Goal: Task Accomplishment & Management: Complete application form

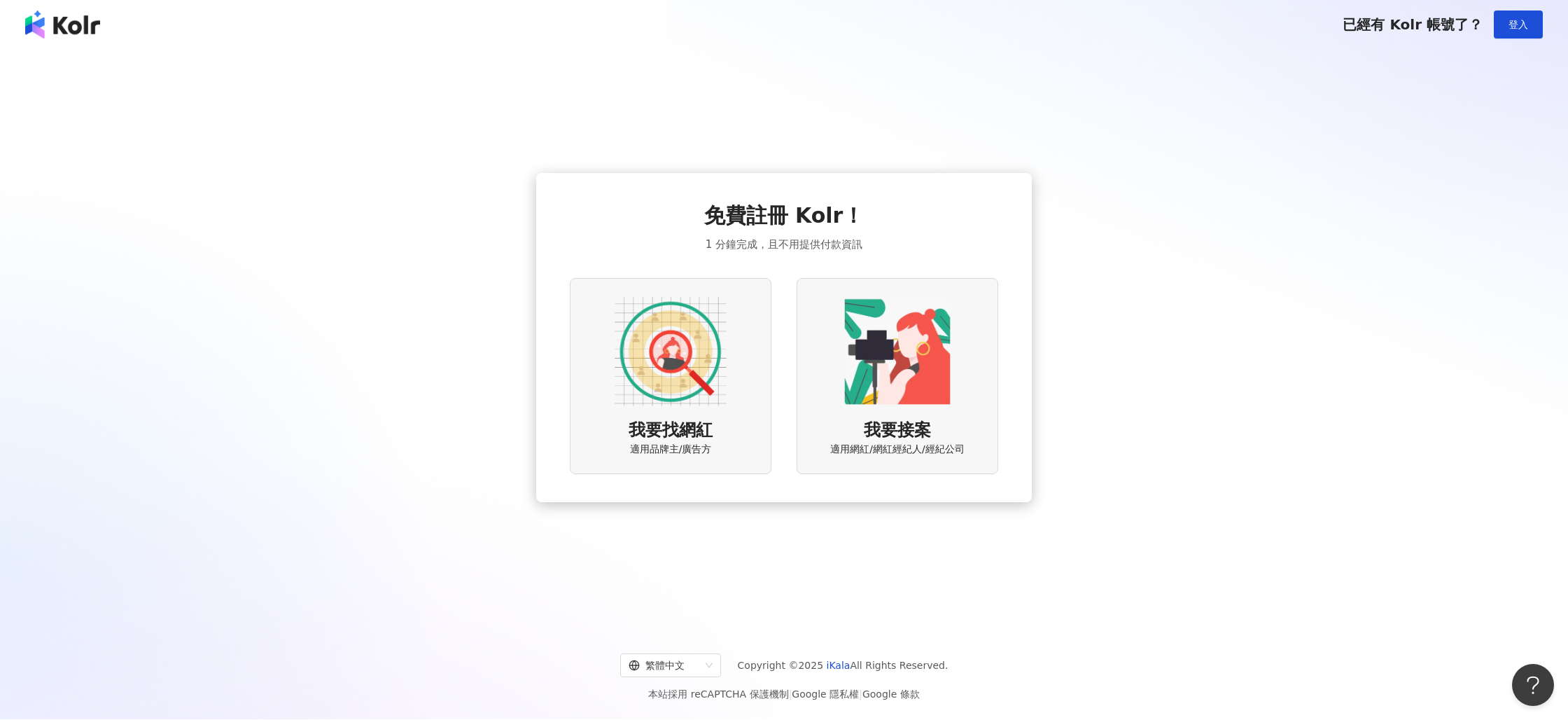
scroll to position [2, 0]
click at [677, 400] on img at bounding box center [670, 351] width 112 height 112
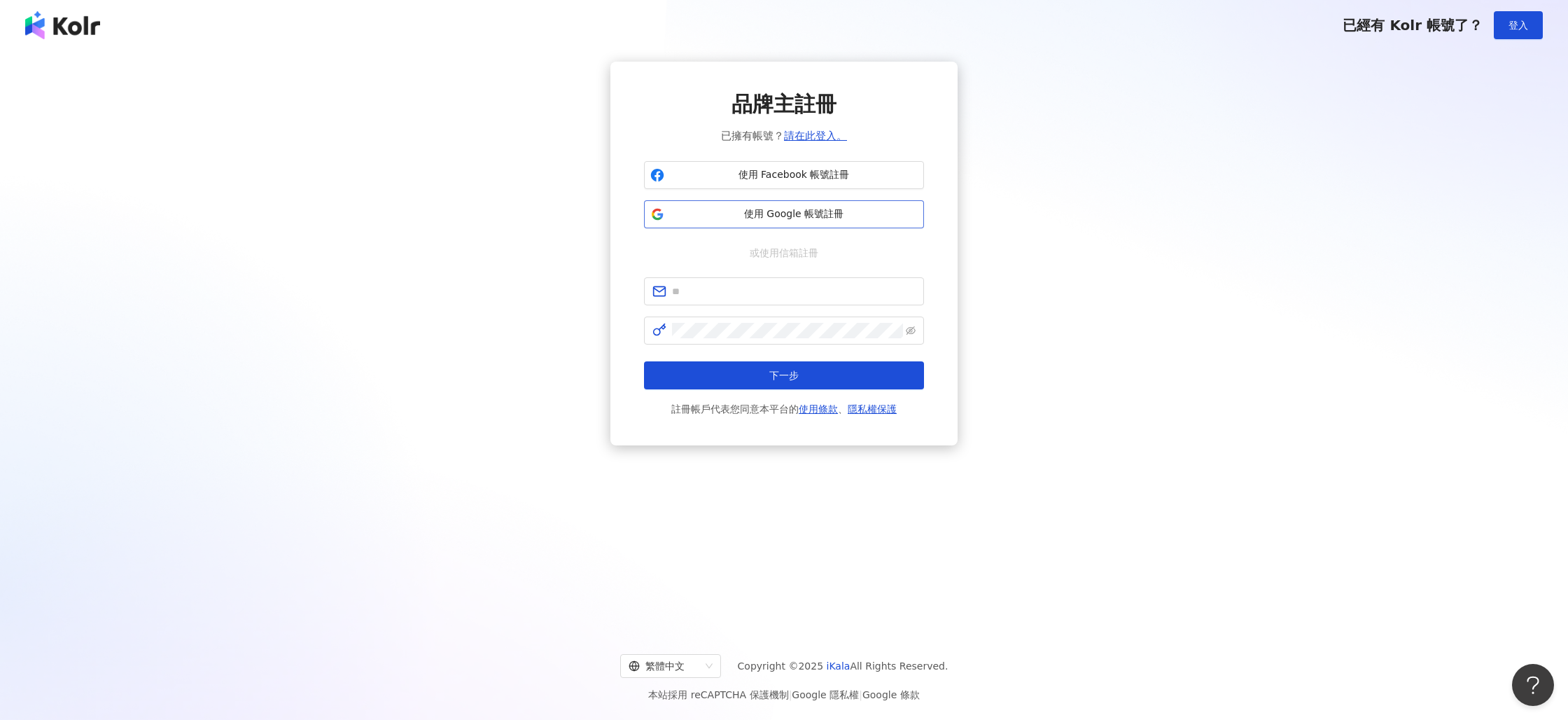
click at [772, 206] on button "使用 Google 帳號註冊" at bounding box center [784, 214] width 280 height 28
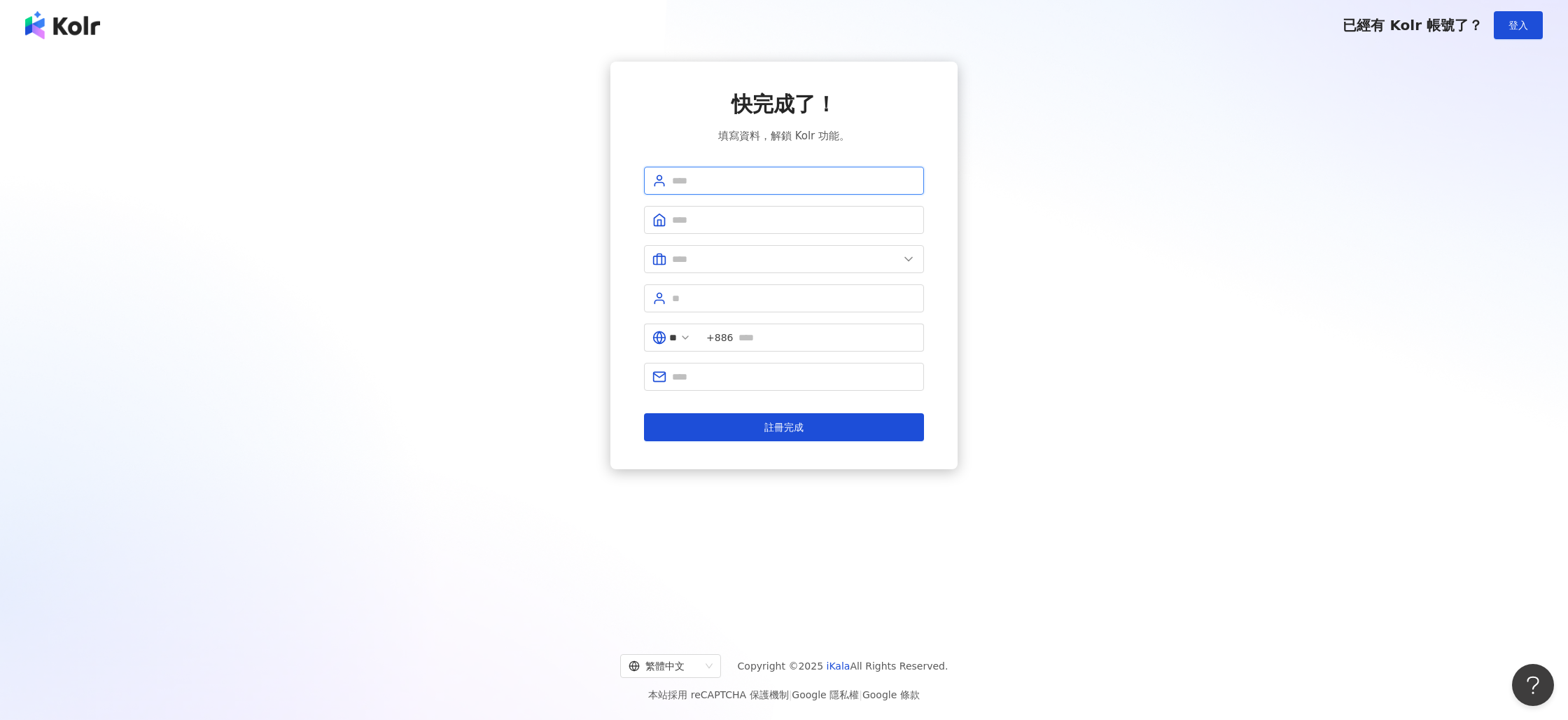
click at [746, 174] on input "text" at bounding box center [793, 180] width 244 height 15
type input "***"
type input "*"
type input "**********"
click at [737, 258] on input "text" at bounding box center [785, 259] width 226 height 15
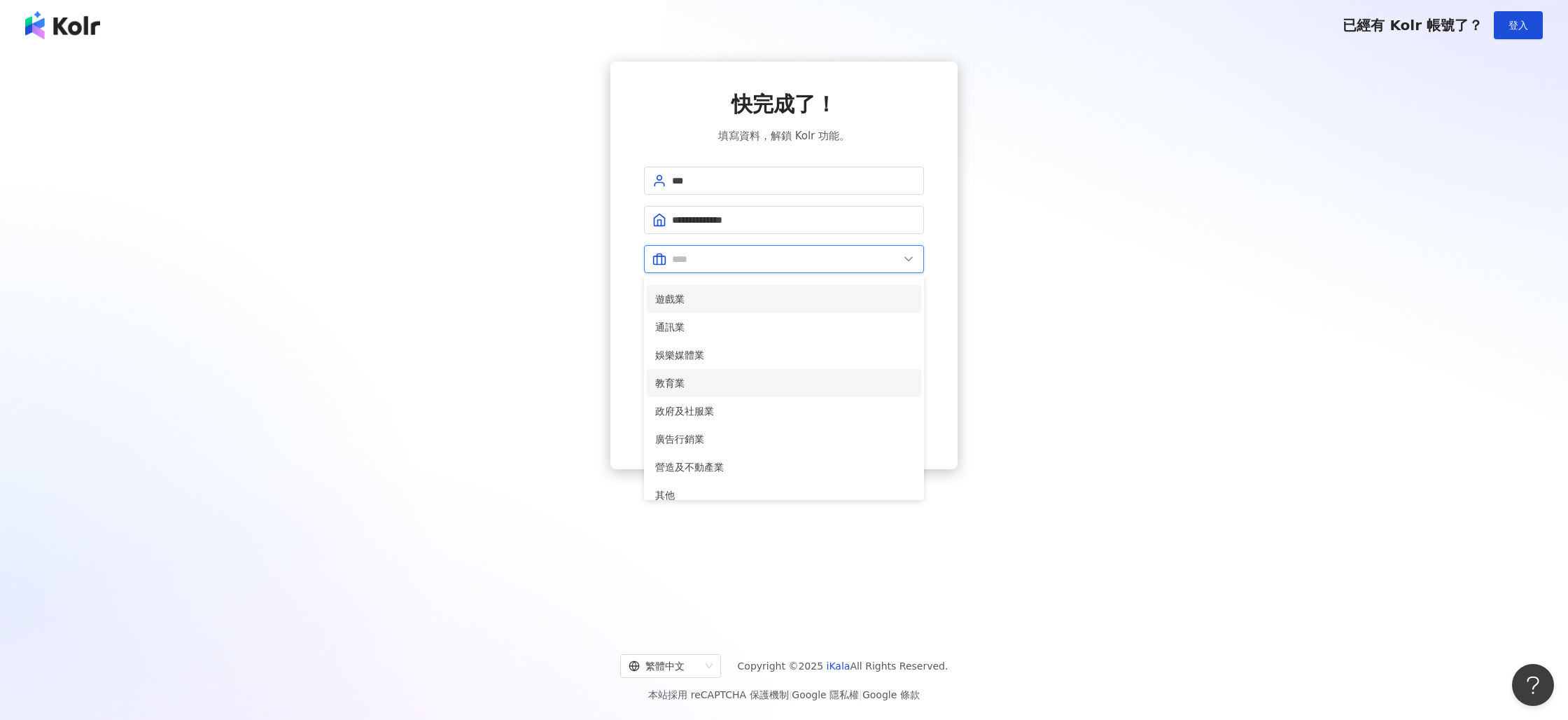
scroll to position [219, 0]
click at [699, 355] on span "娛樂媒體業" at bounding box center [784, 353] width 258 height 15
type input "*****"
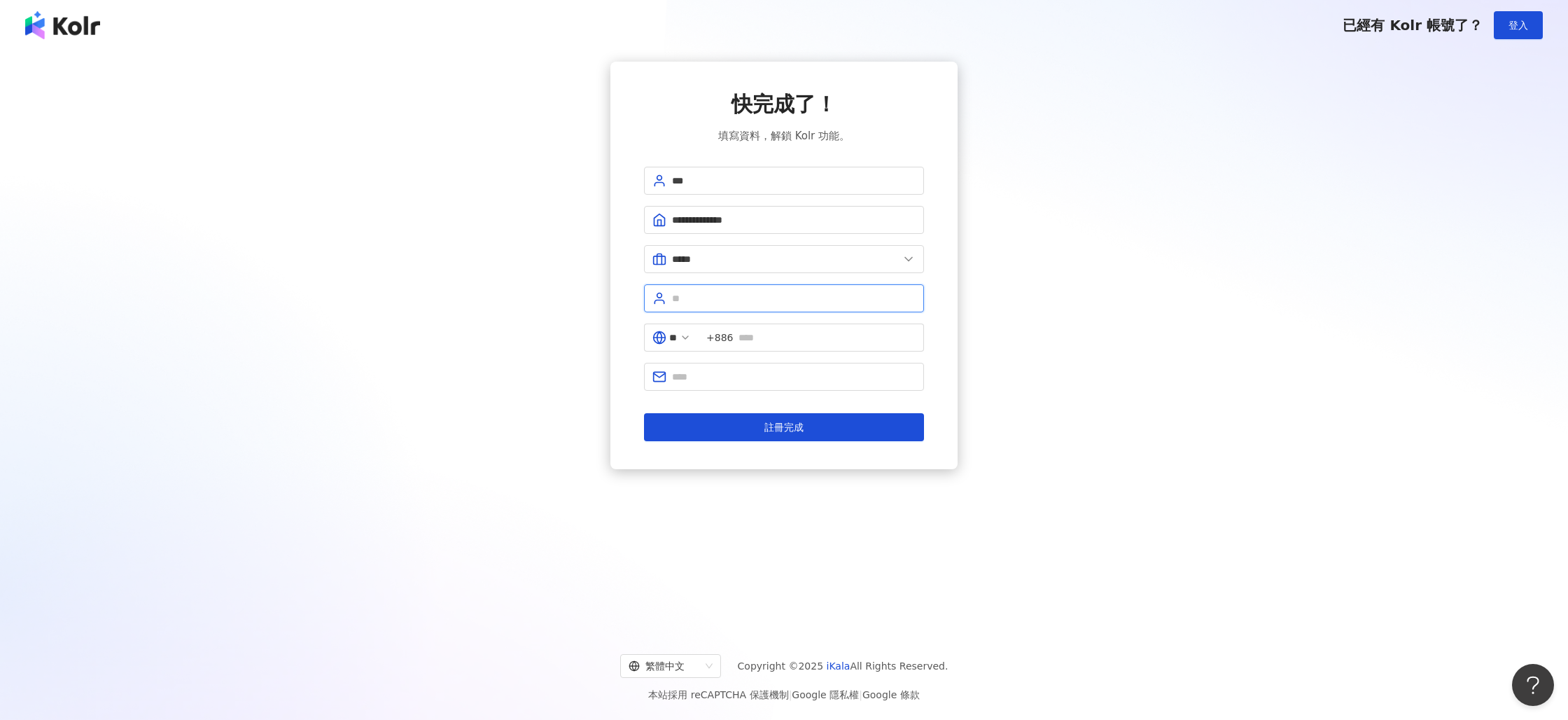
click at [714, 293] on input "text" at bounding box center [793, 298] width 244 height 15
type input "*"
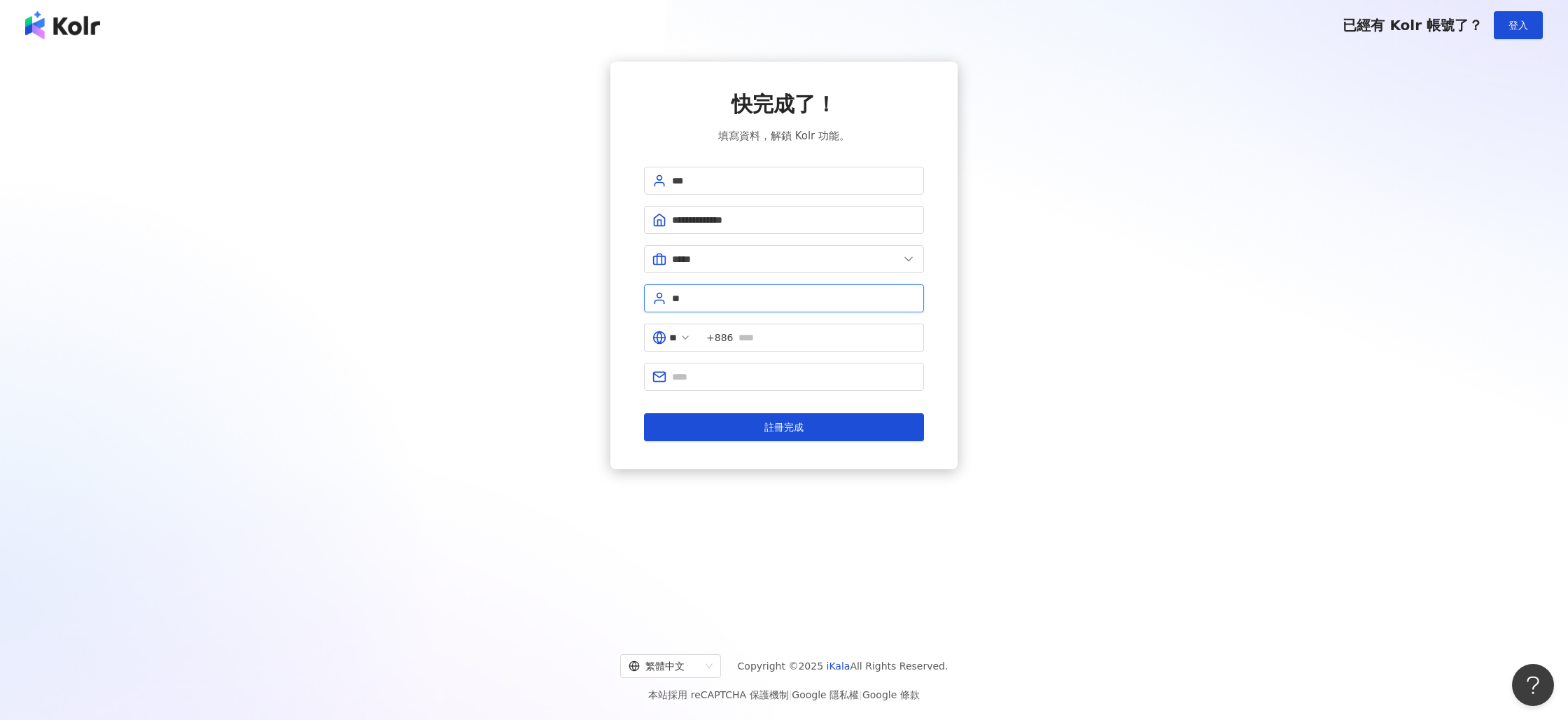
type input "*"
type input "**"
click at [762, 334] on input "text" at bounding box center [827, 337] width 177 height 15
type input "**********"
click at [745, 372] on input "text" at bounding box center [793, 377] width 244 height 15
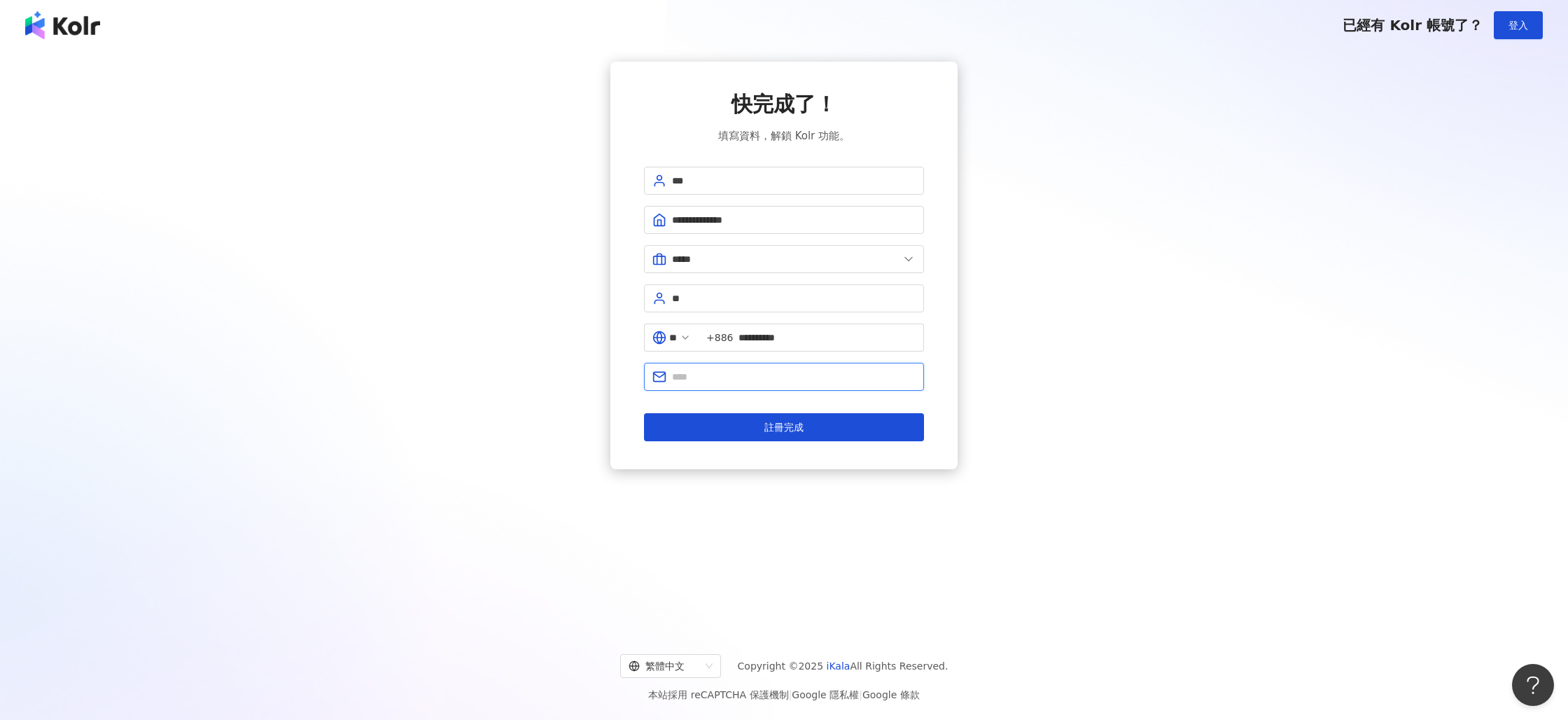
type input "**********"
click at [762, 430] on button "註冊完成" at bounding box center [784, 427] width 280 height 28
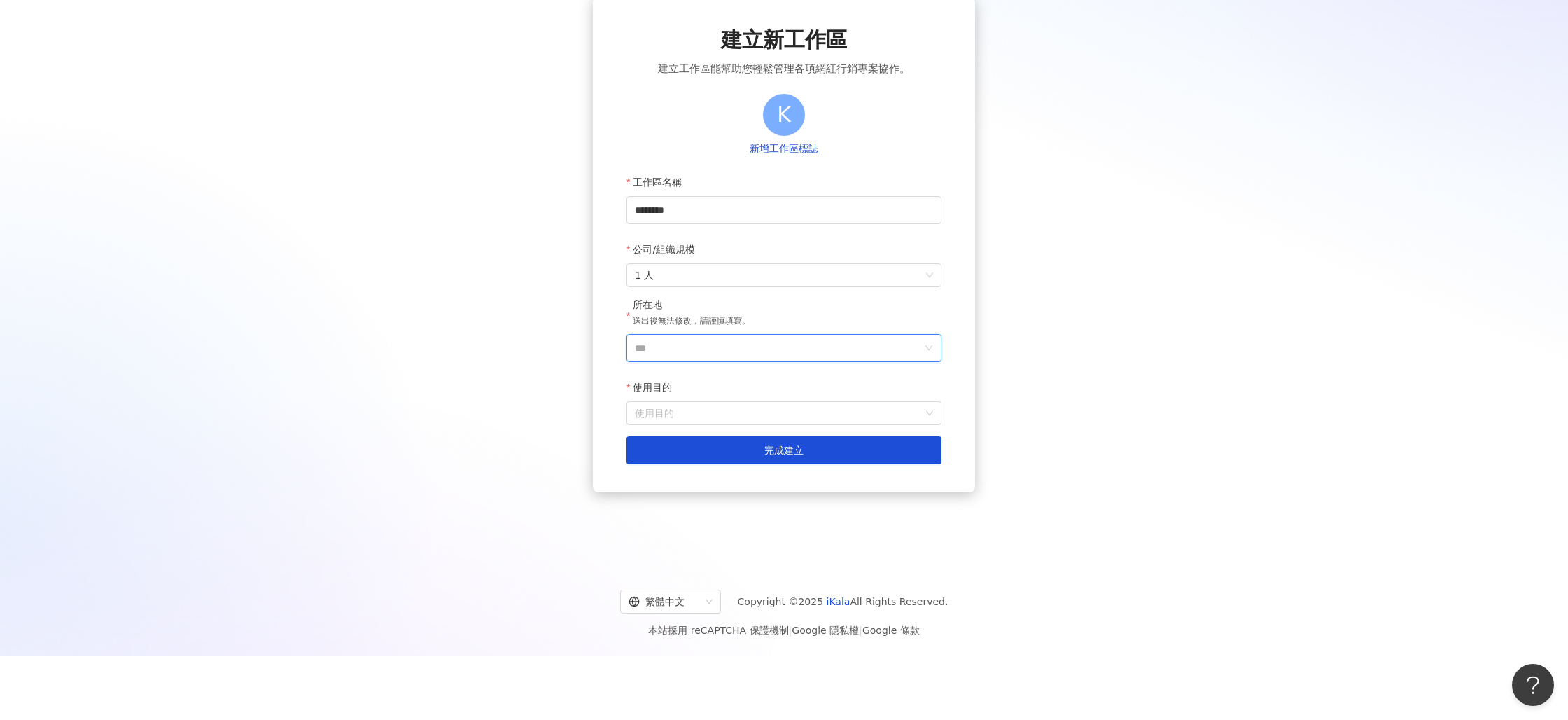
click at [668, 345] on input "***" at bounding box center [778, 348] width 287 height 27
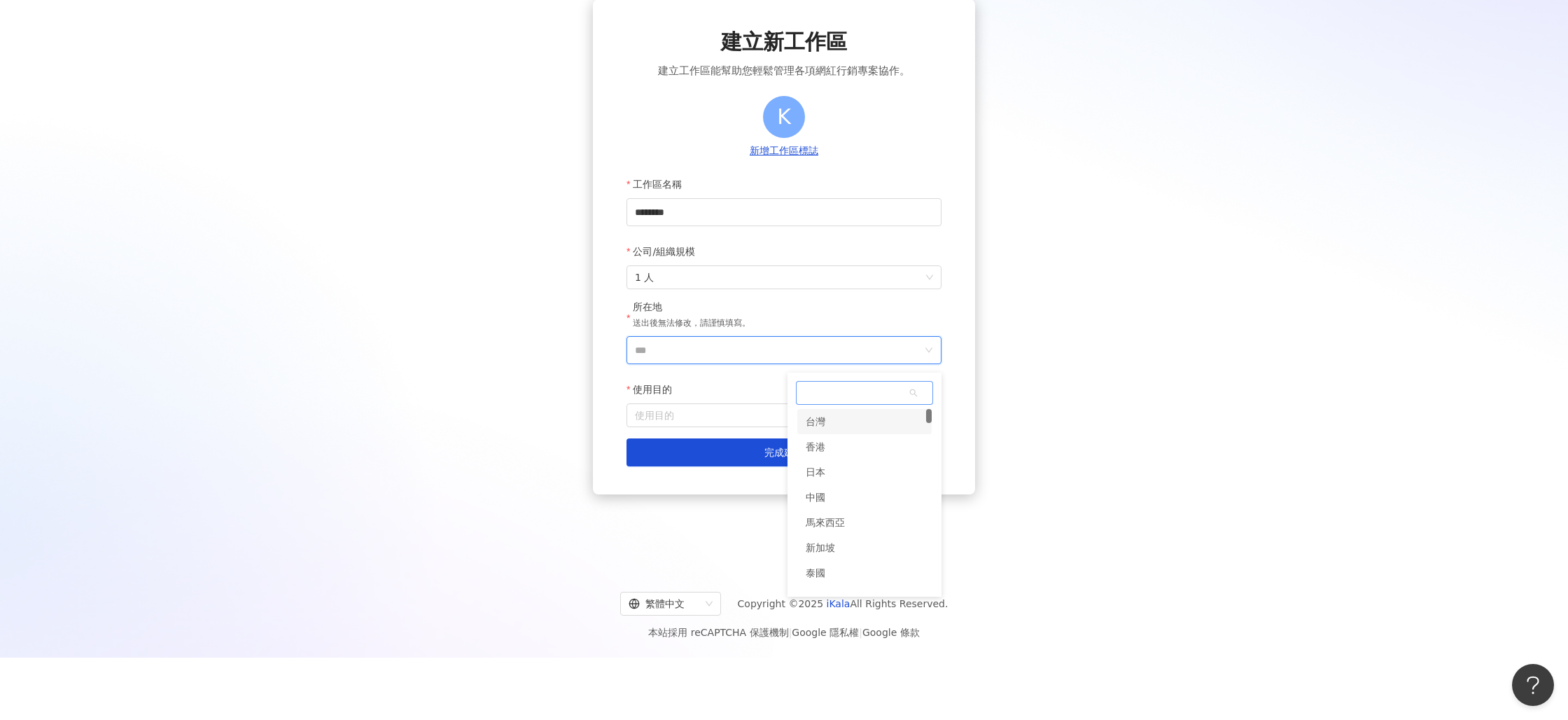
click at [826, 423] on div "台灣" at bounding box center [864, 422] width 135 height 25
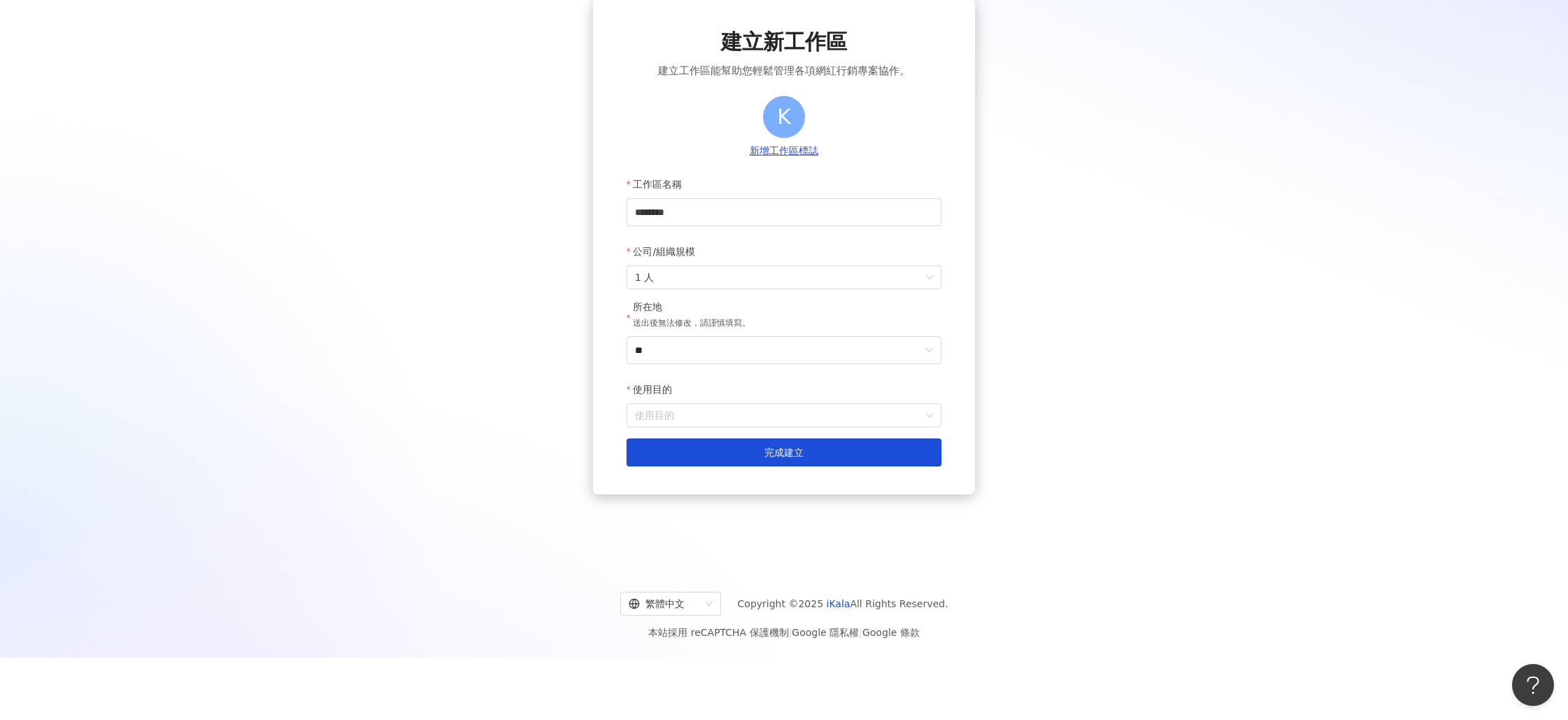
scroll to position [65, 0]
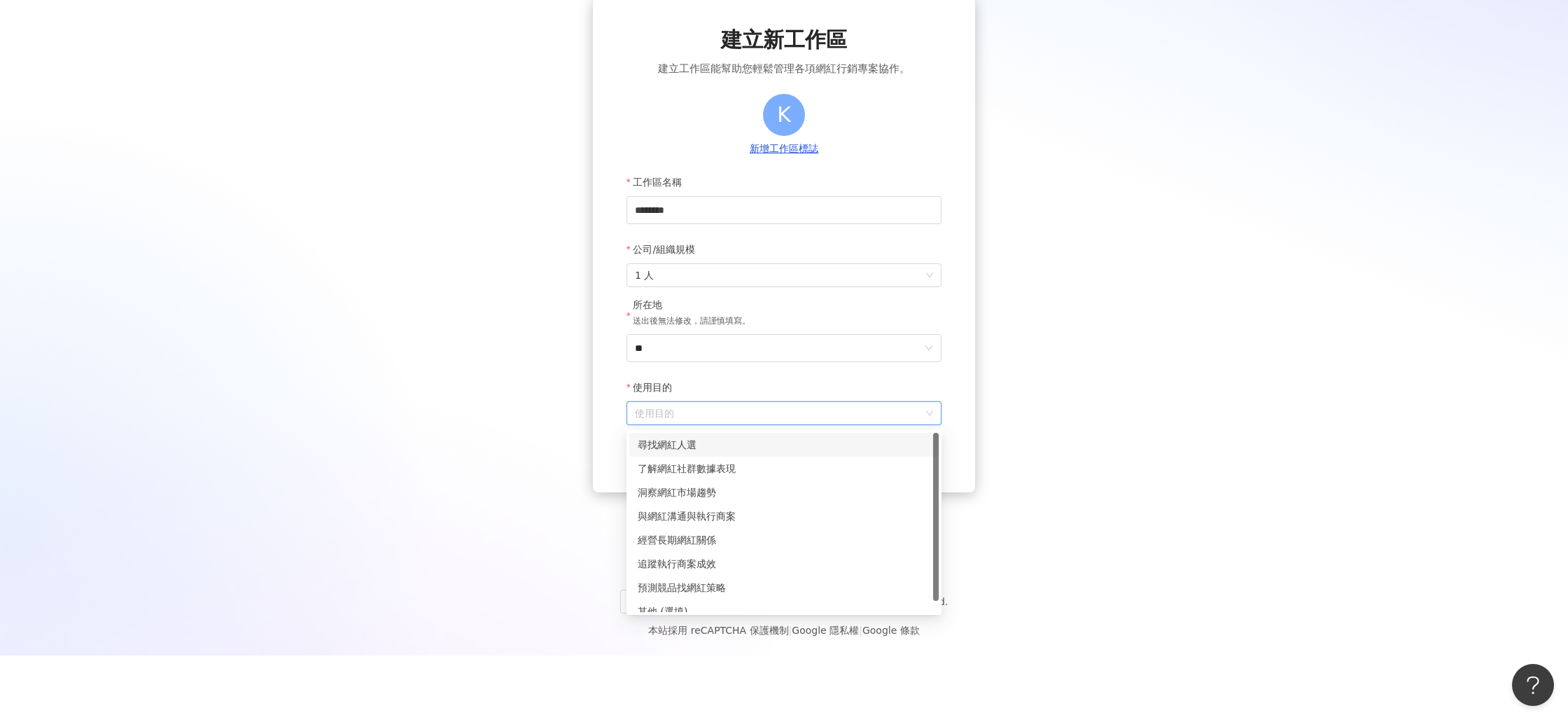
click at [693, 423] on input "使用目的" at bounding box center [784, 413] width 298 height 22
click at [694, 450] on div "尋找網紅人選" at bounding box center [784, 444] width 293 height 15
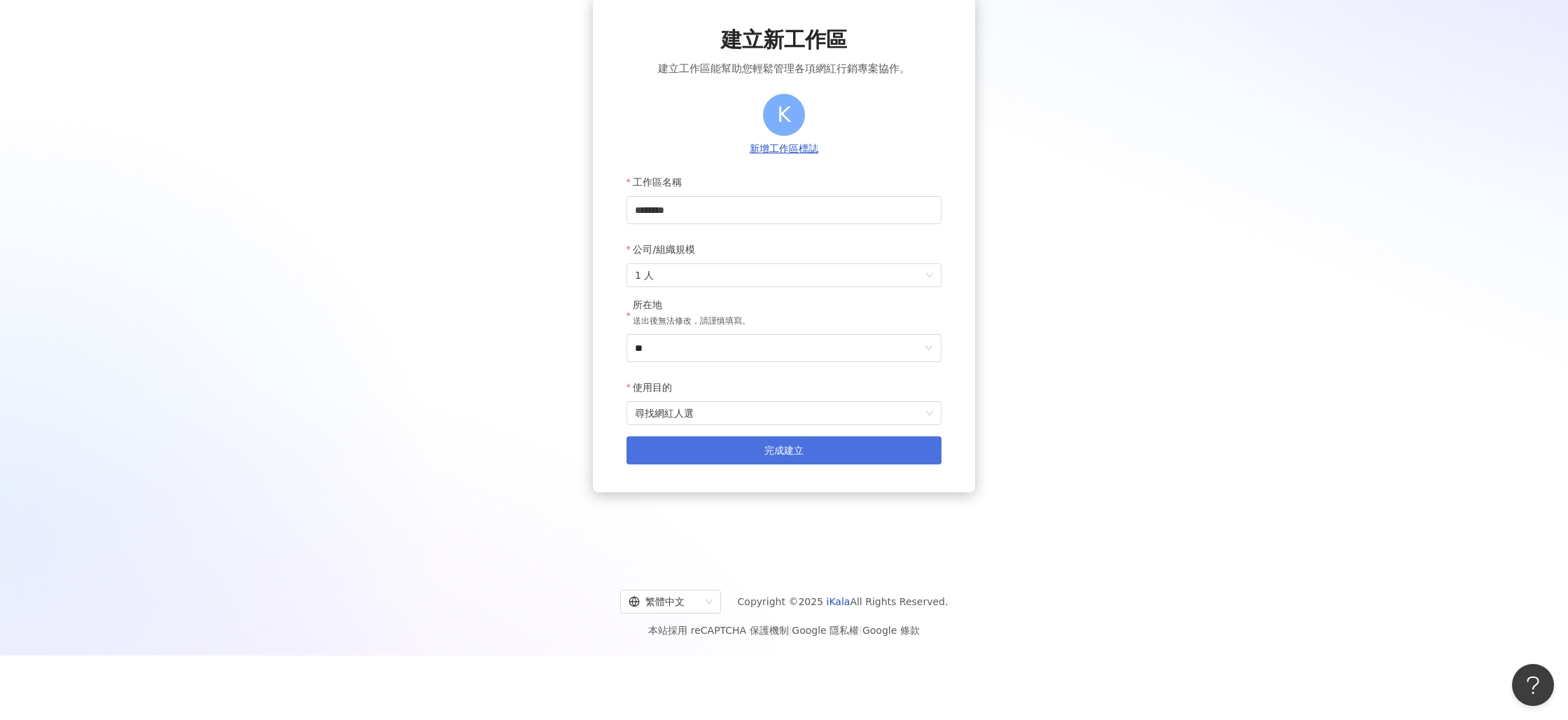
click at [790, 454] on span "完成建立" at bounding box center [784, 450] width 40 height 11
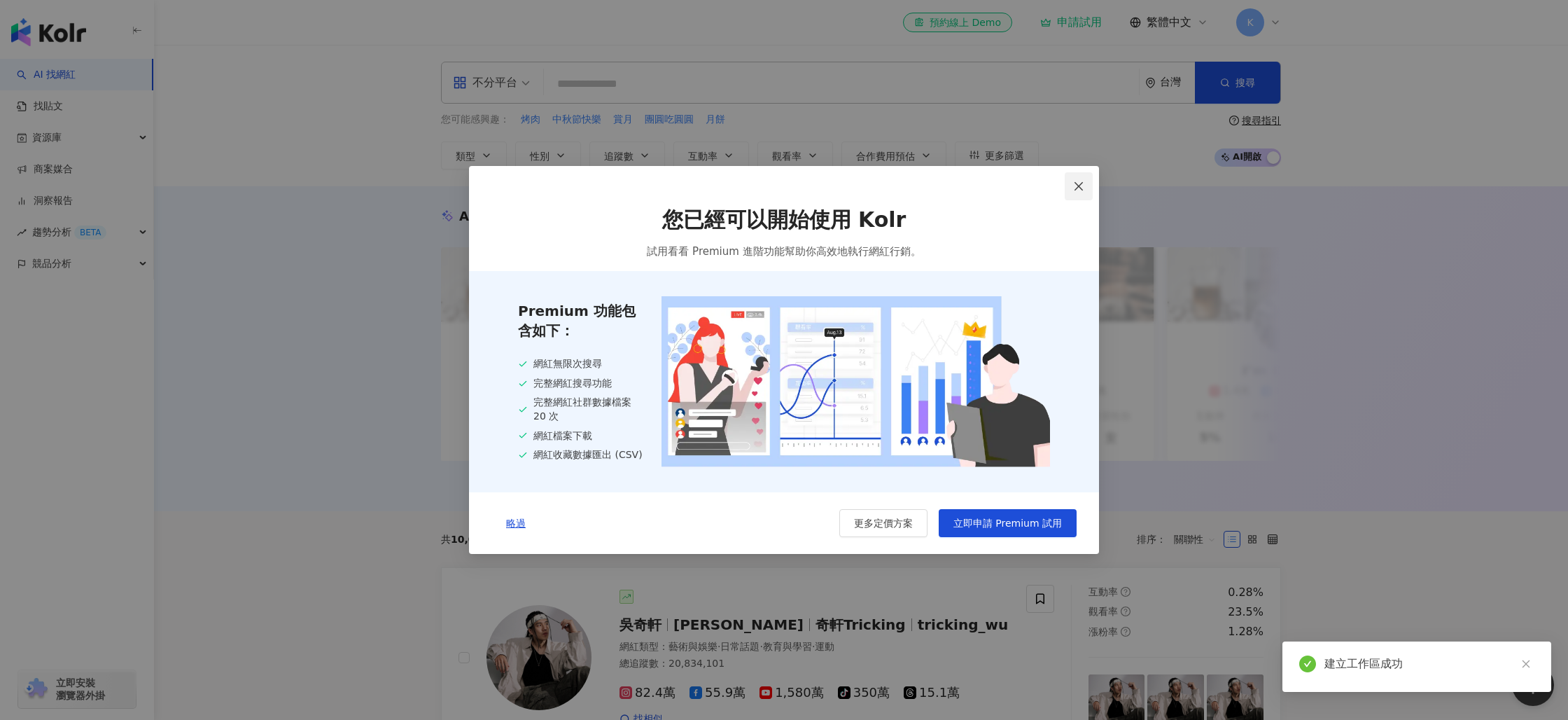
click at [1078, 184] on icon "close" at bounding box center [1078, 185] width 8 height 8
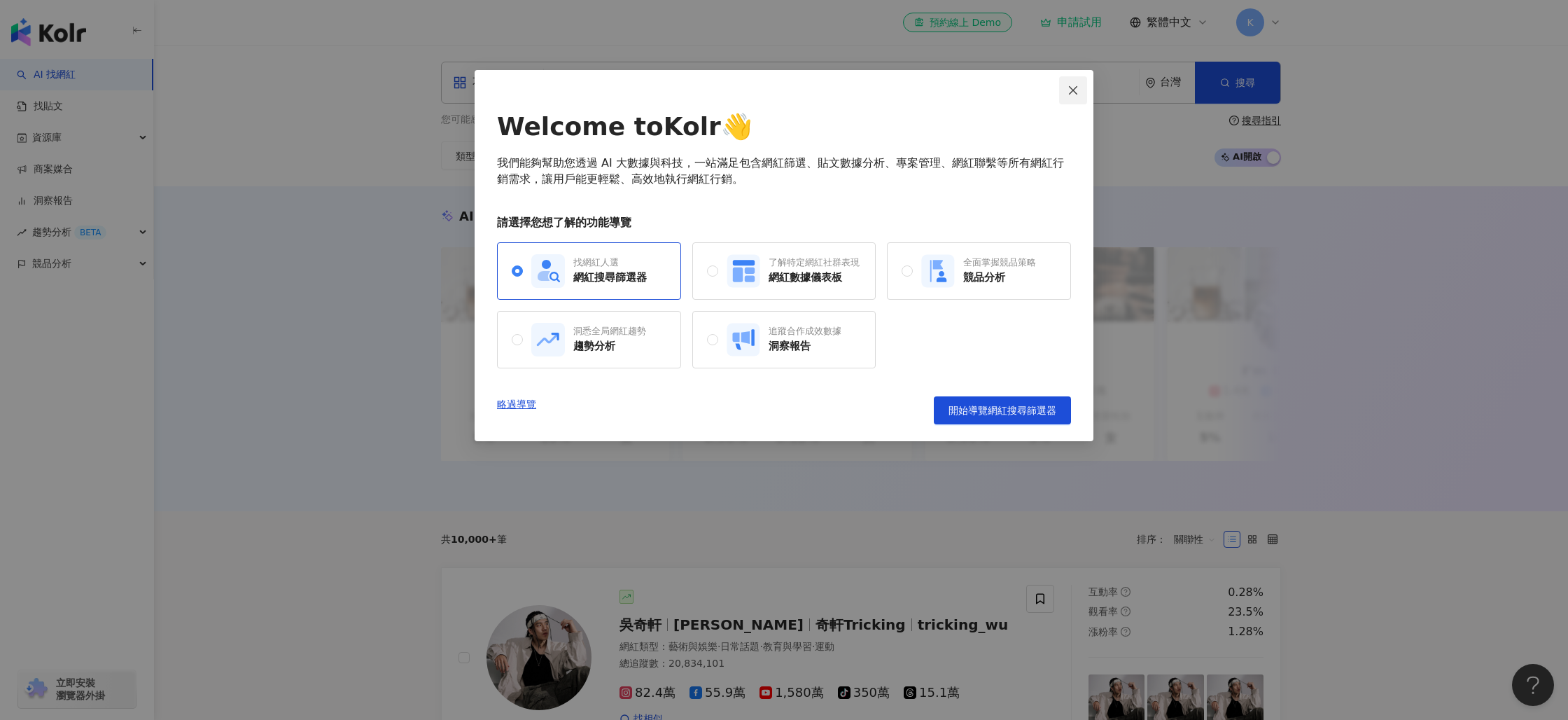
click at [1076, 91] on icon "close" at bounding box center [1073, 90] width 11 height 11
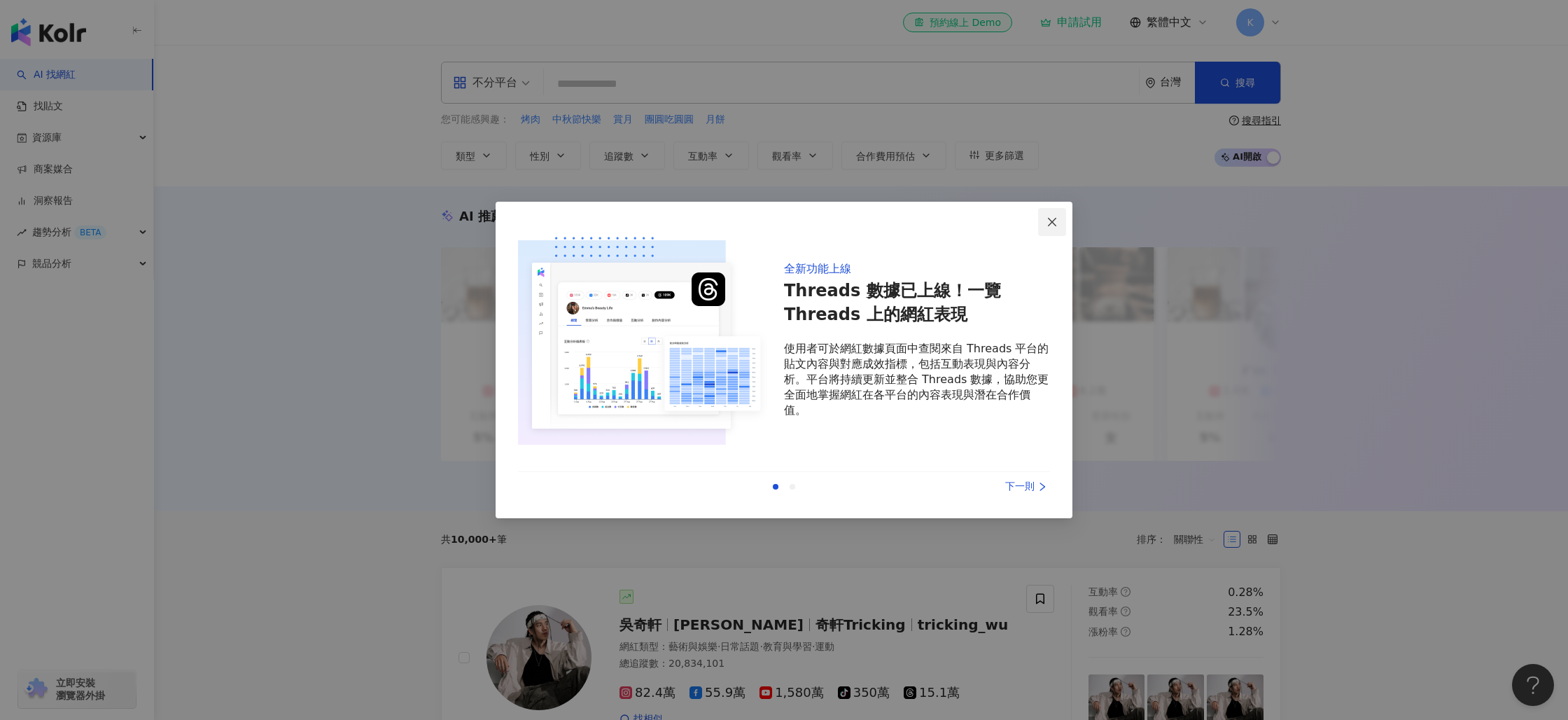
click at [1050, 220] on icon "close" at bounding box center [1052, 222] width 11 height 11
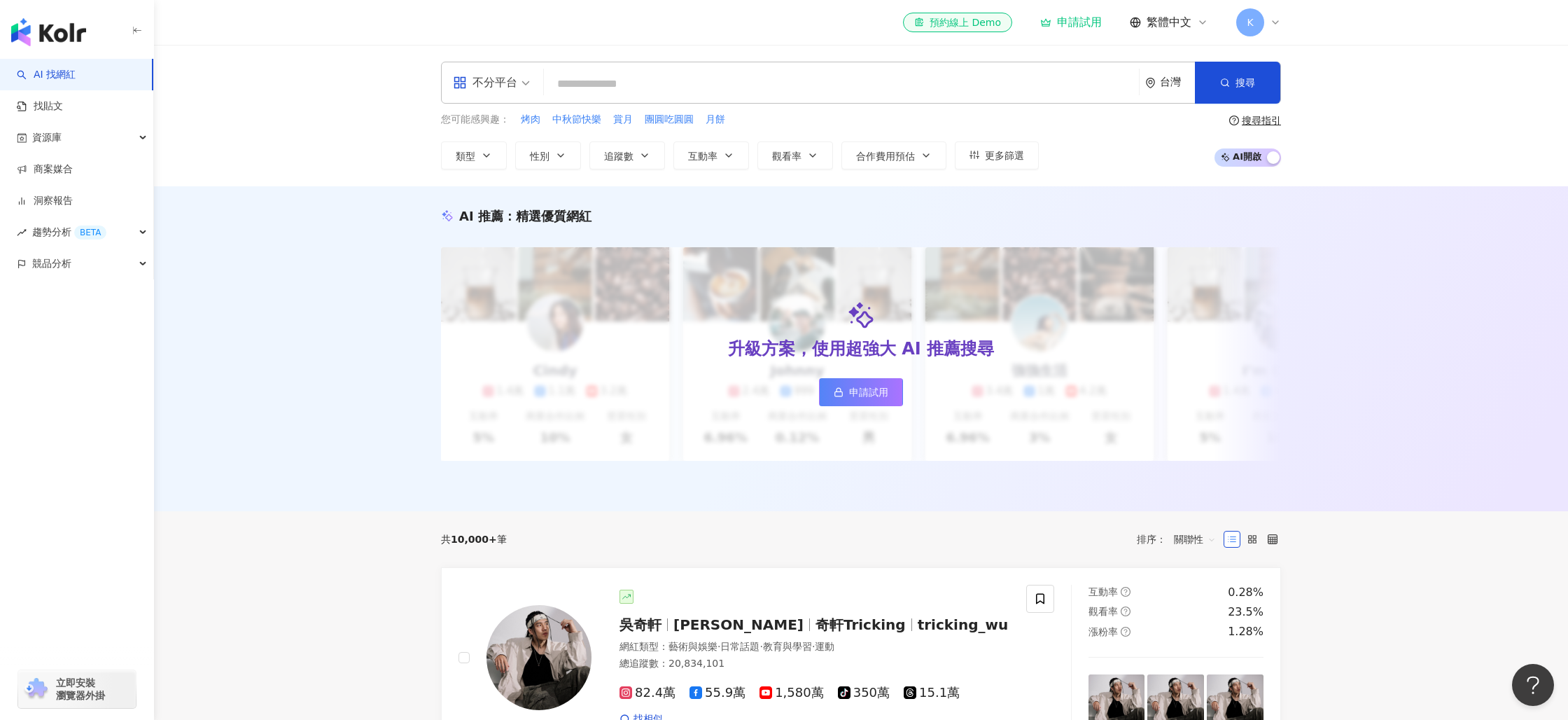
scroll to position [2, 0]
click at [620, 77] on input "search" at bounding box center [842, 83] width 584 height 27
type input "*"
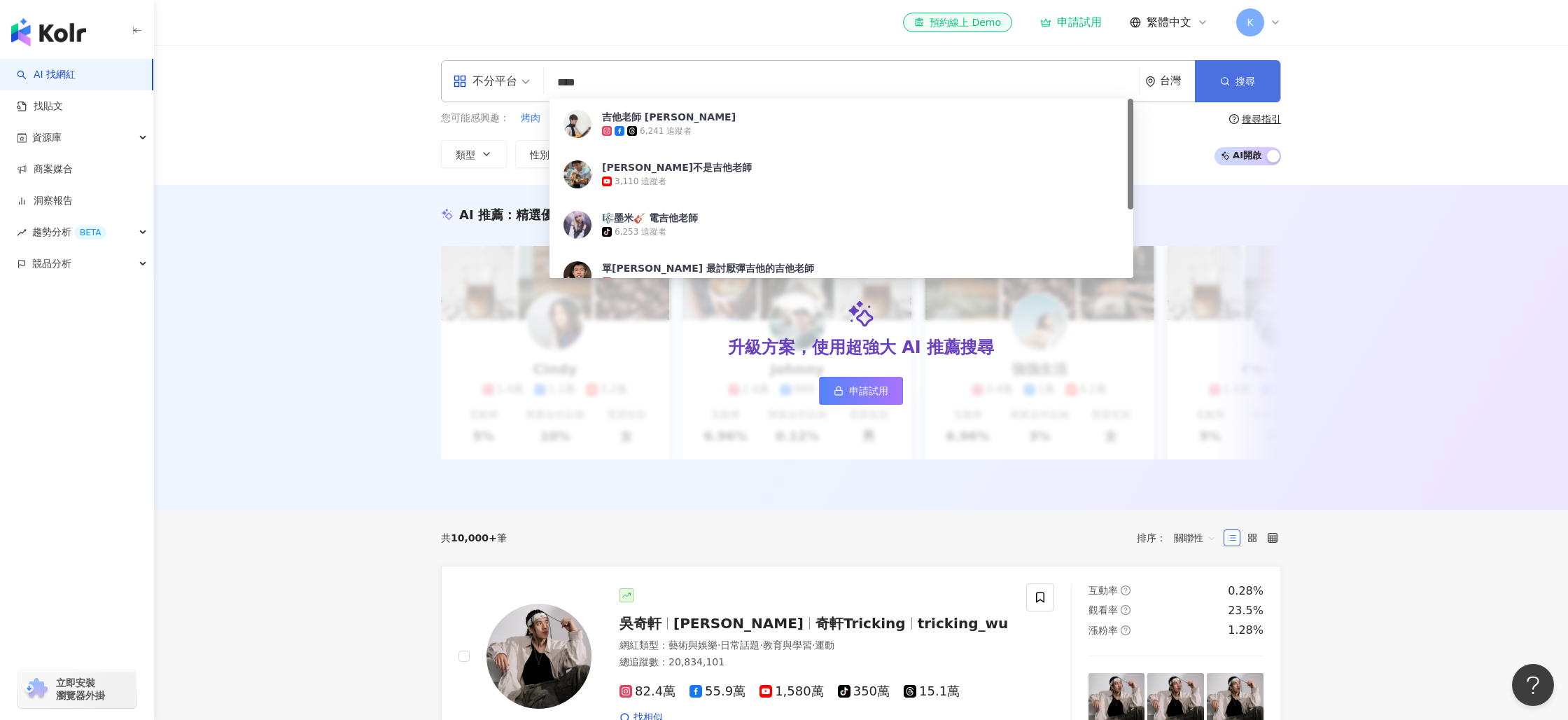
type input "****"
click at [1212, 87] on button "搜尋" at bounding box center [1237, 81] width 85 height 42
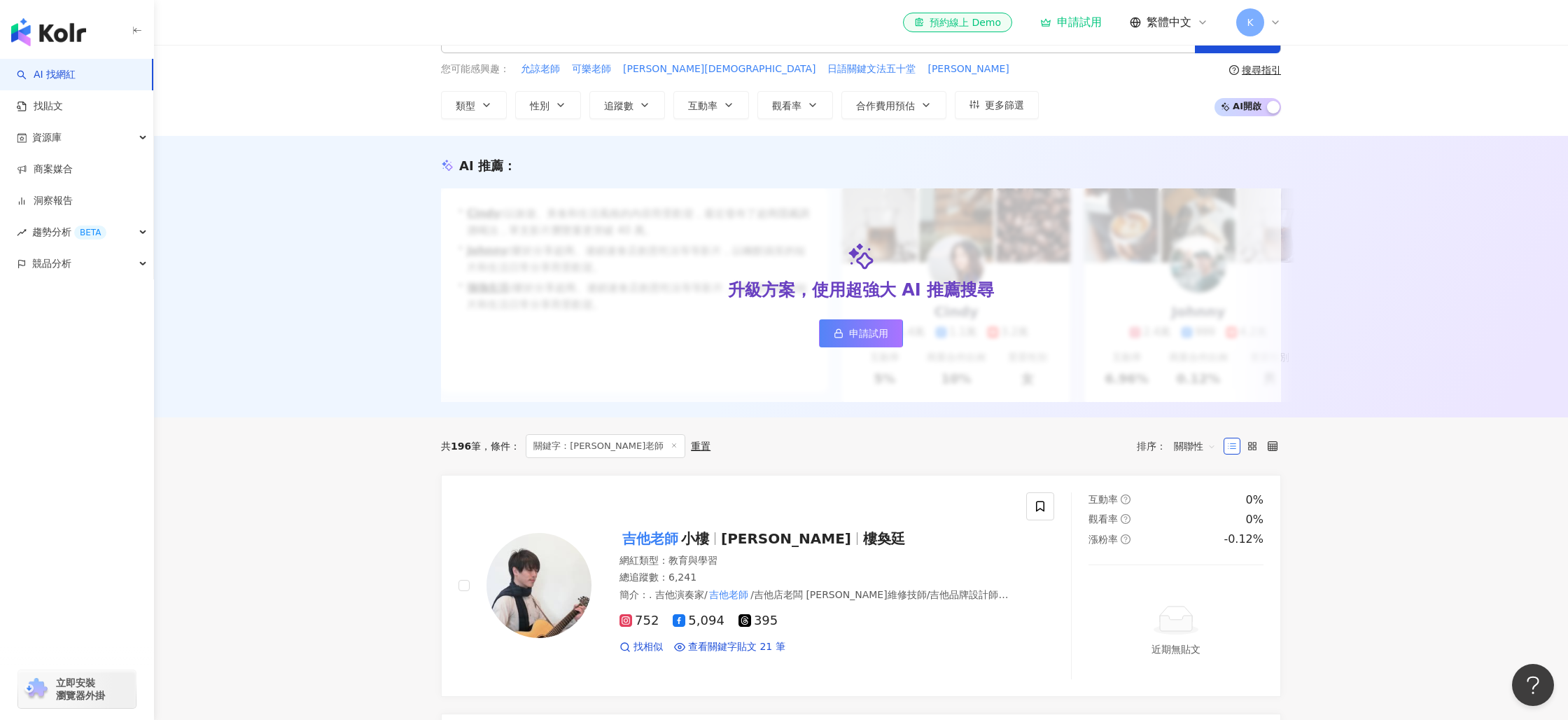
scroll to position [221, 0]
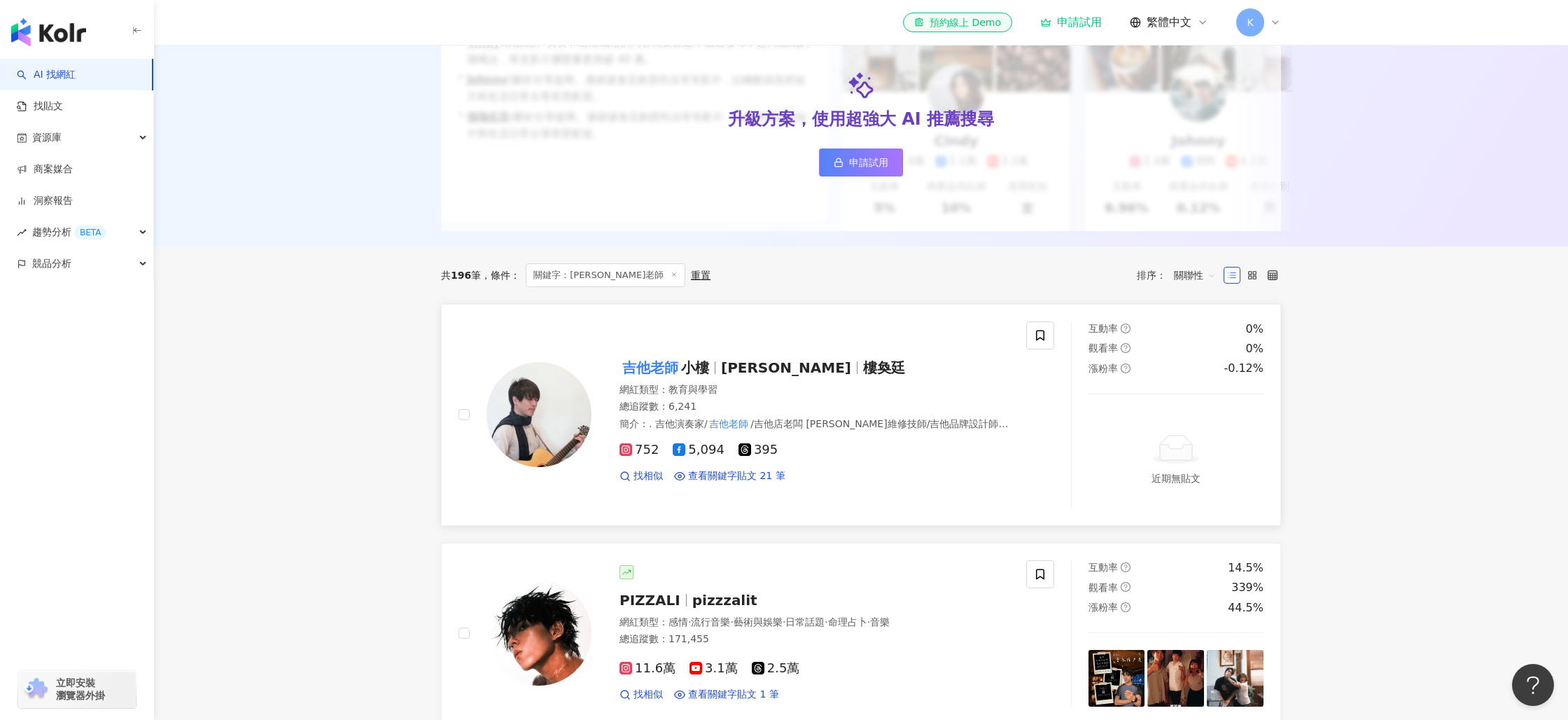
click at [648, 369] on mark "吉他老師" at bounding box center [650, 368] width 62 height 22
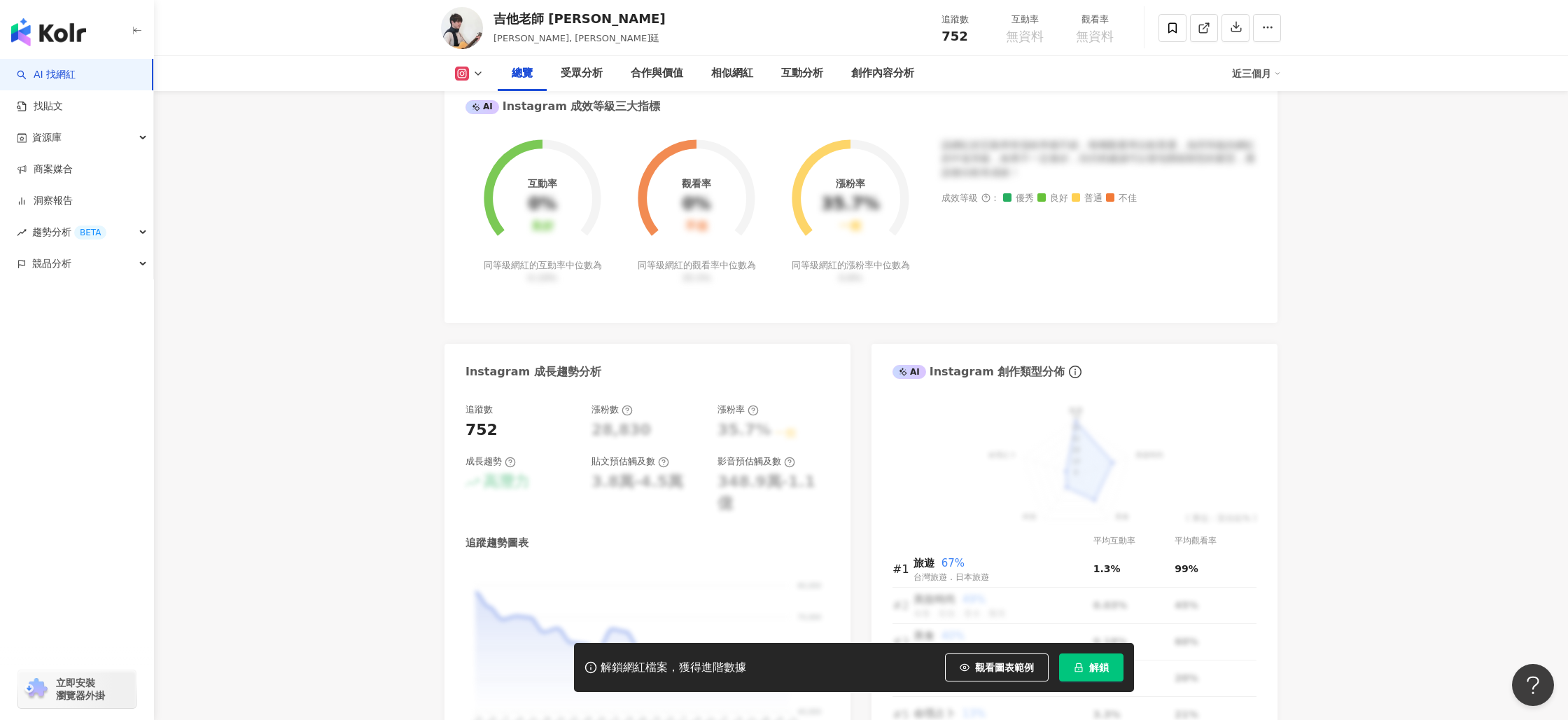
scroll to position [512, 0]
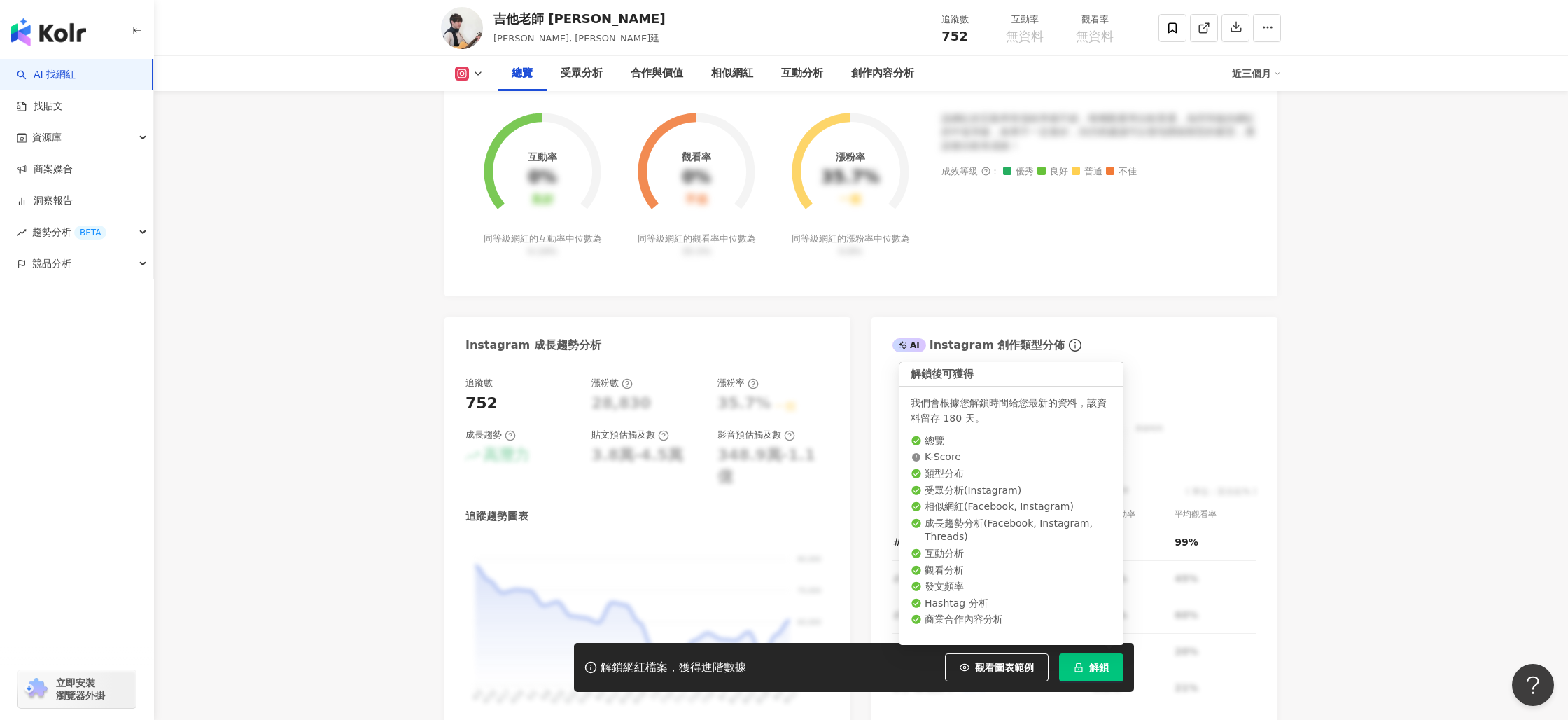
click at [1103, 671] on span "解鎖" at bounding box center [1099, 667] width 20 height 11
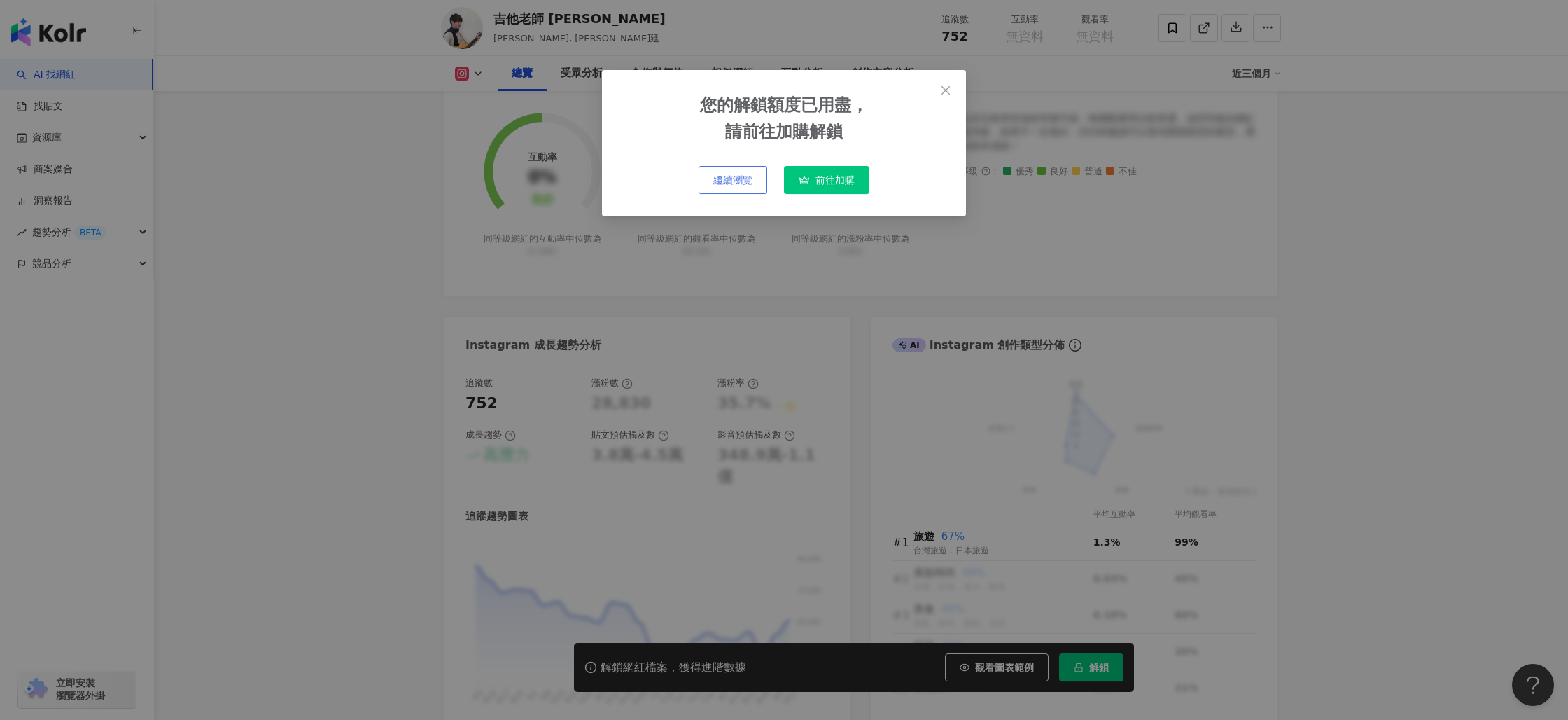
click at [731, 191] on button "繼續瀏覽" at bounding box center [733, 180] width 68 height 28
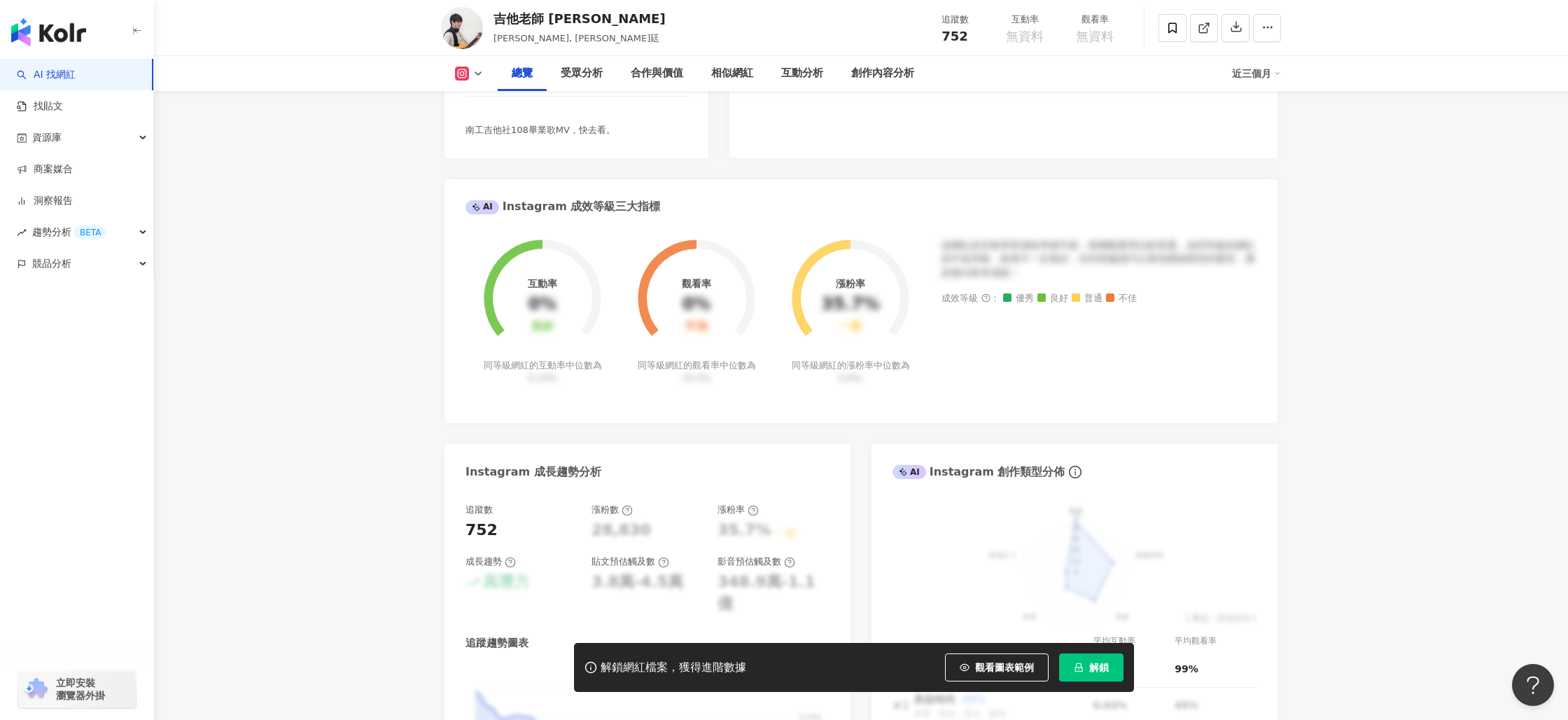
scroll to position [170, 0]
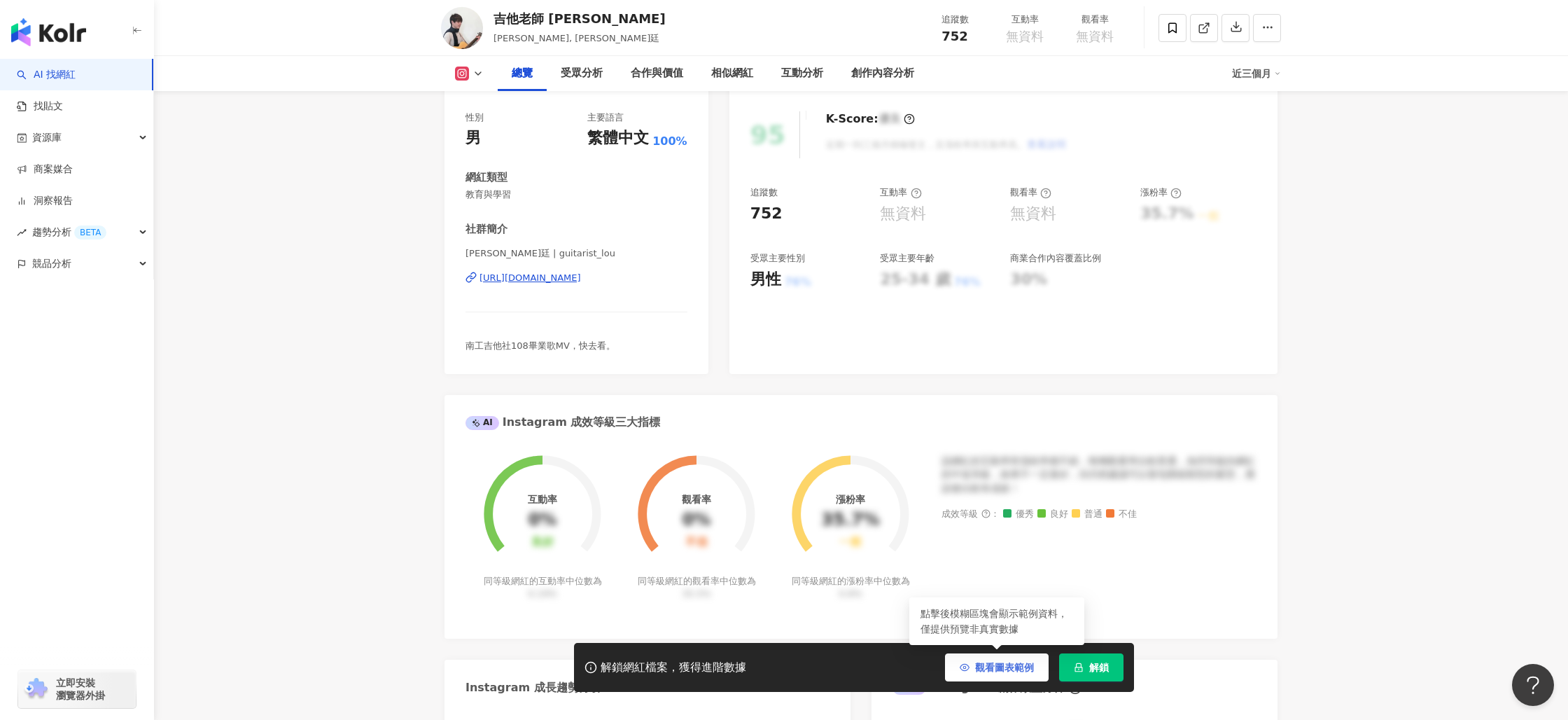
click at [1011, 671] on span "觀看圖表範例" at bounding box center [1004, 667] width 58 height 11
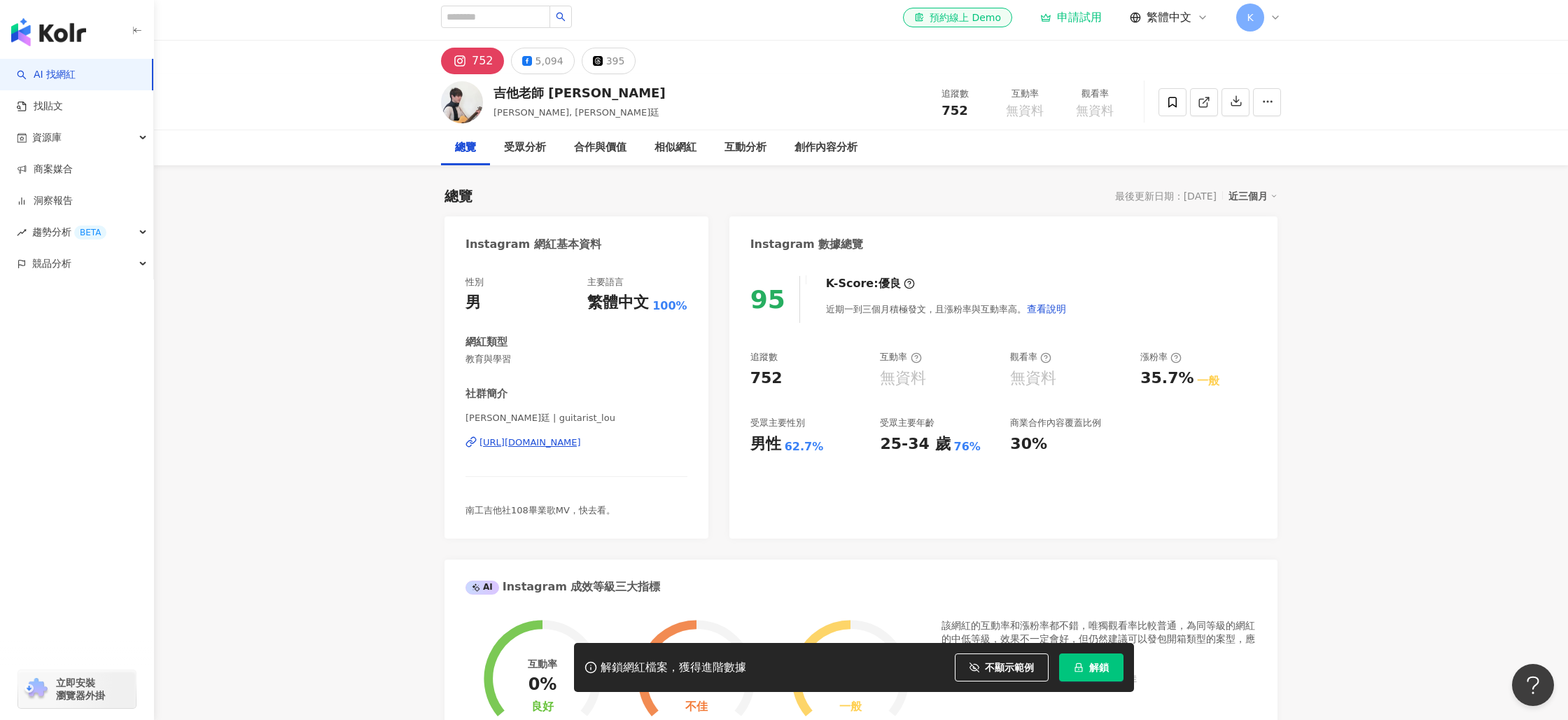
scroll to position [0, 0]
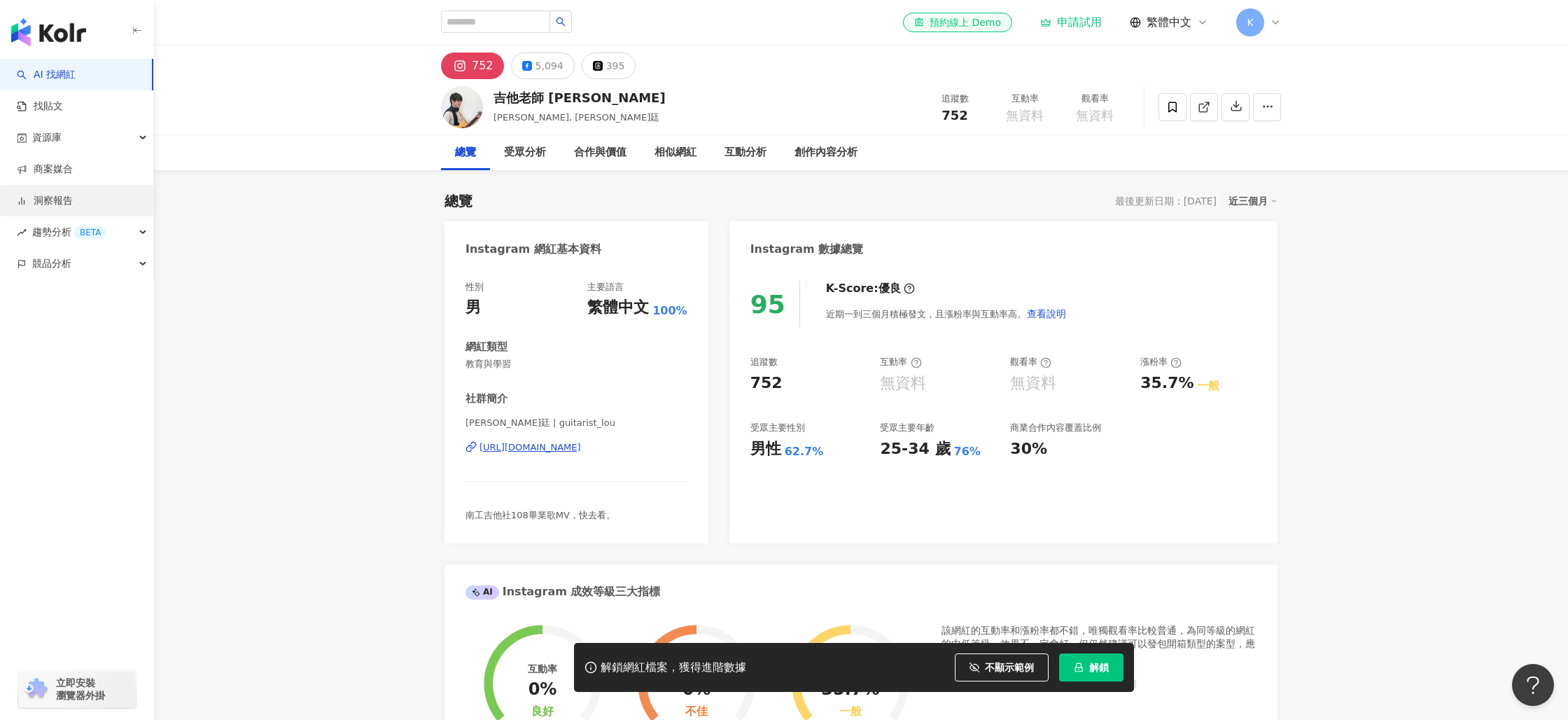
click at [56, 204] on link "洞察報告" at bounding box center [45, 201] width 56 height 14
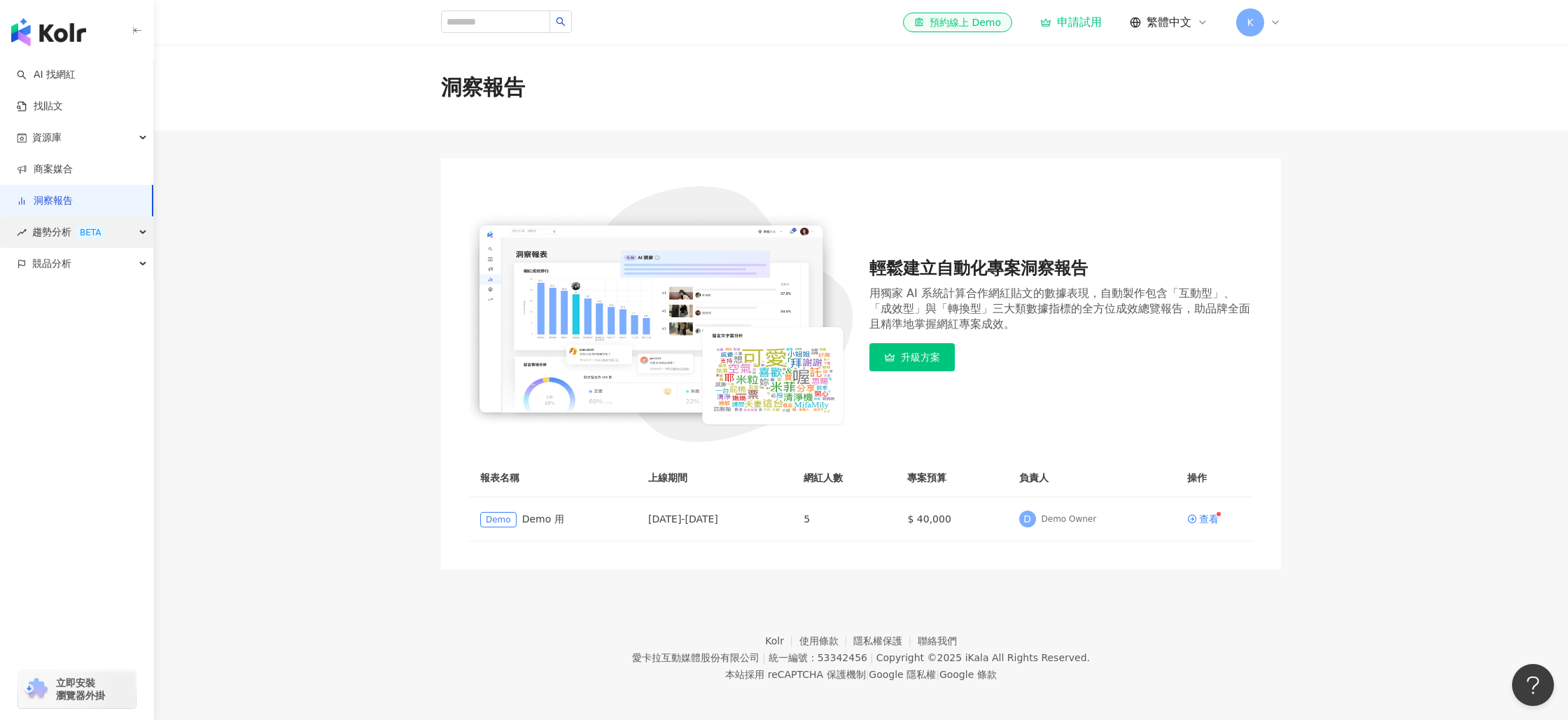
click at [55, 236] on span "趨勢分析 BETA" at bounding box center [69, 232] width 75 height 31
click at [72, 365] on div "競品分析" at bounding box center [76, 358] width 154 height 31
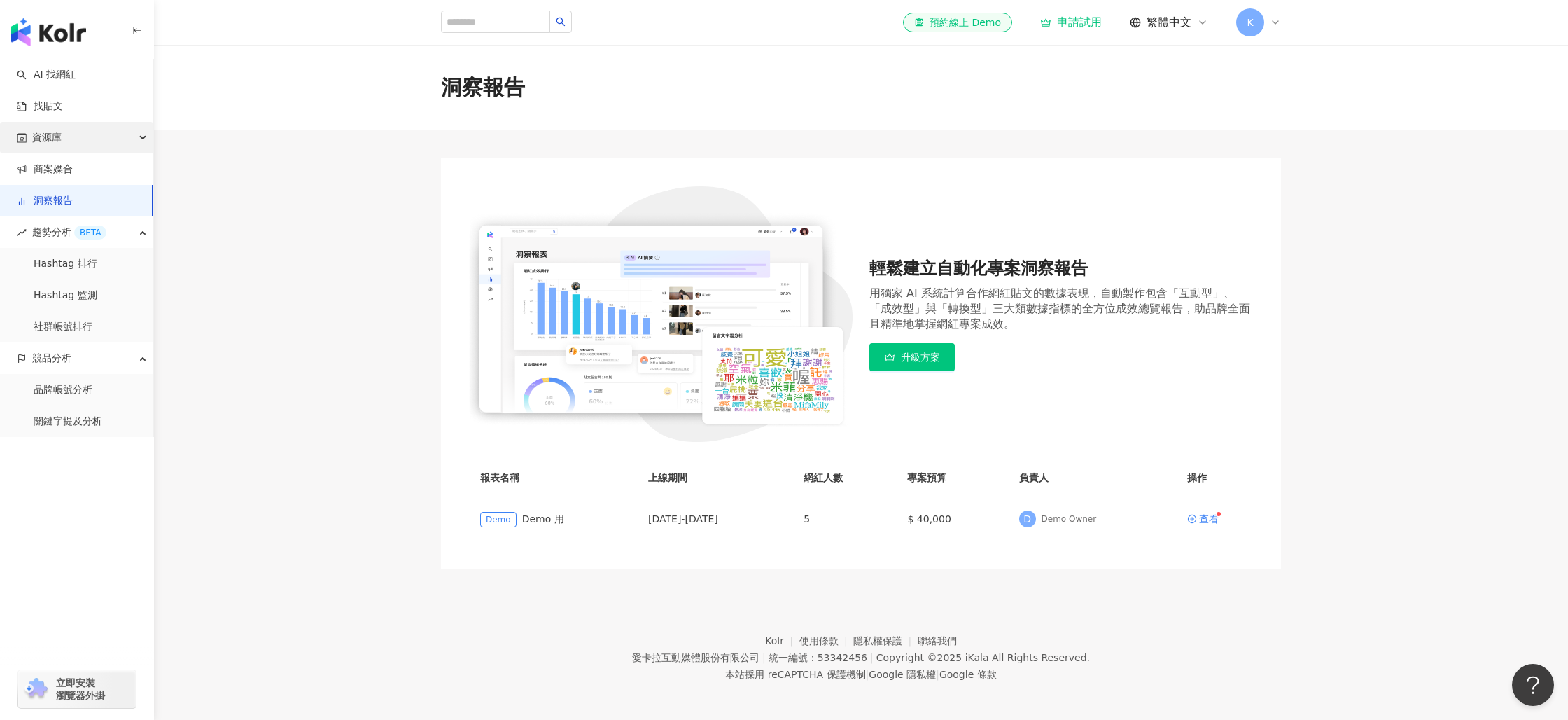
scroll to position [2, 0]
